Goal: Transaction & Acquisition: Obtain resource

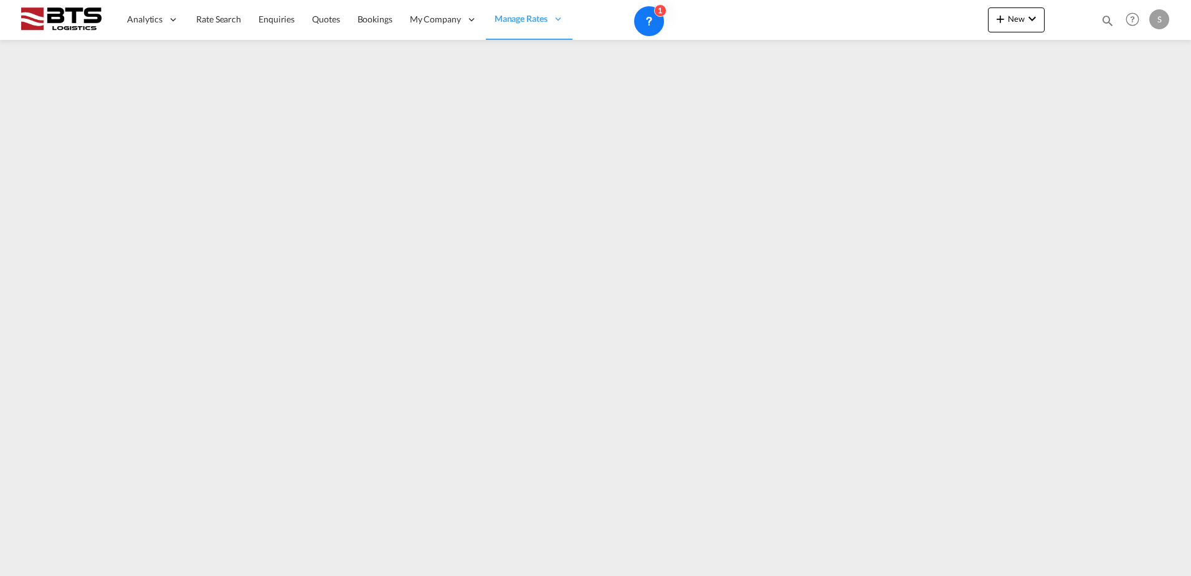
drag, startPoint x: 221, startPoint y: 29, endPoint x: 233, endPoint y: 41, distance: 16.7
click at [221, 29] on link "Rate Search" at bounding box center [218, 19] width 62 height 40
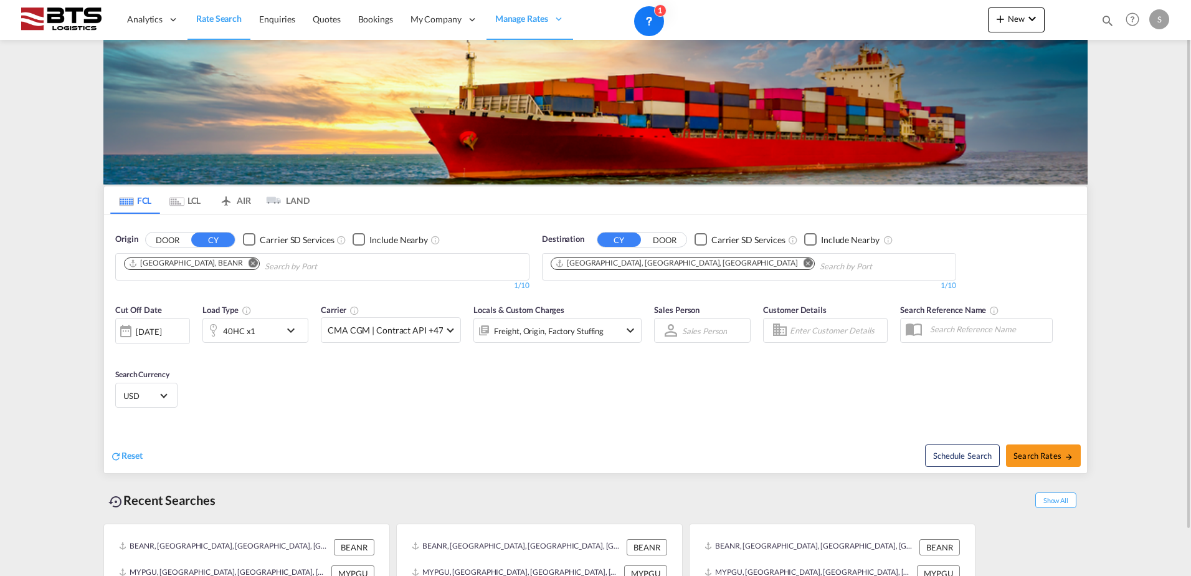
click at [803, 264] on md-icon "Remove" at bounding box center [807, 262] width 9 height 9
paste input "Jeddah"
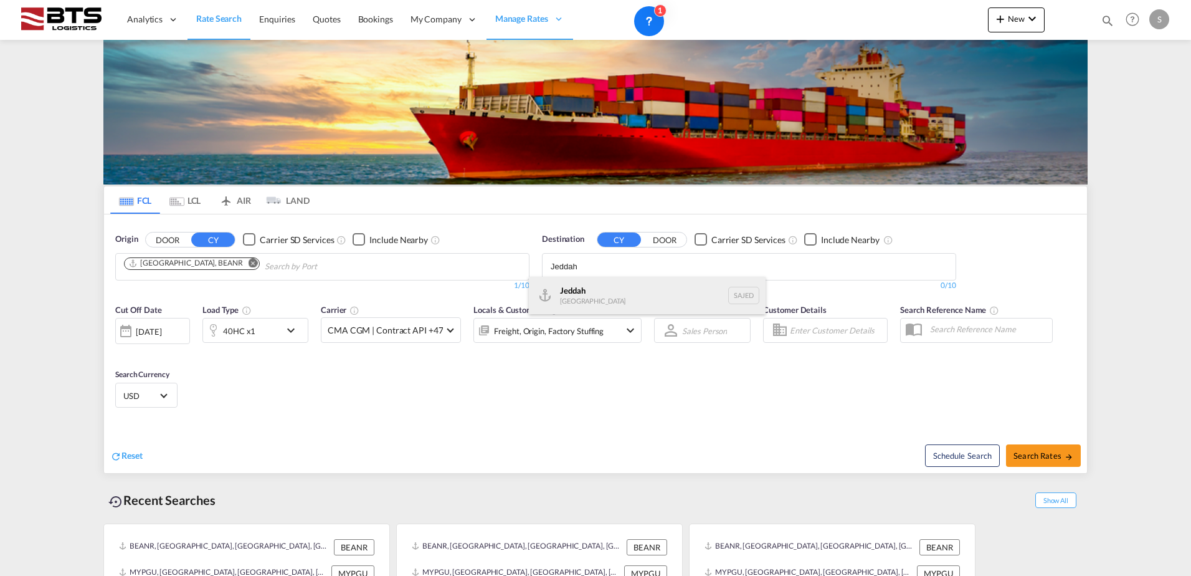
type input "Jeddah"
click at [598, 301] on div "Jeddah [GEOGRAPHIC_DATA] SAJED" at bounding box center [647, 295] width 237 height 37
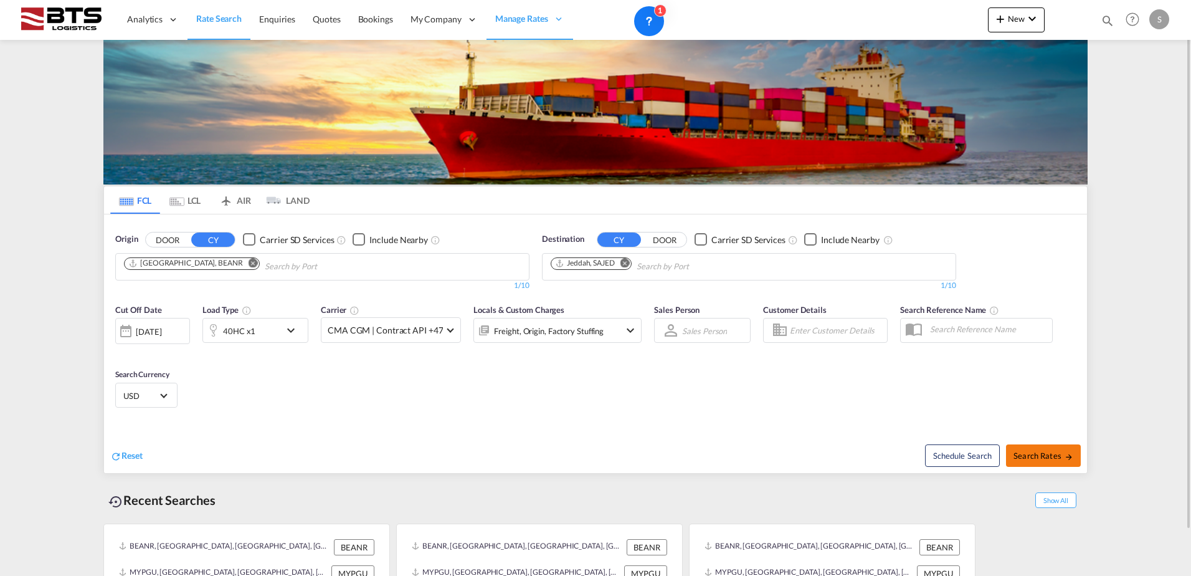
click at [1063, 446] on button "Search Rates" at bounding box center [1043, 455] width 75 height 22
type input "BEANR to SAJED / [DATE]"
